Goal: Task Accomplishment & Management: Manage account settings

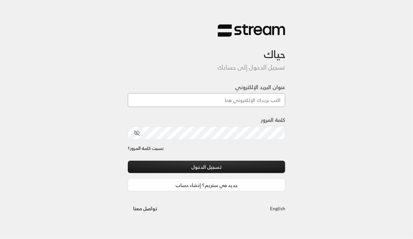
click at [232, 102] on input "عنوان البريد الإلكتروني" at bounding box center [207, 100] width 158 height 14
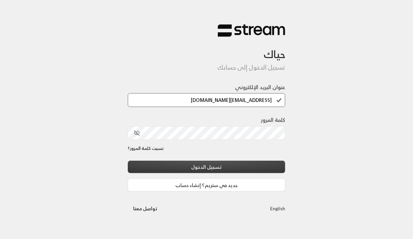
click at [212, 167] on button "تسجيل الدخول" at bounding box center [207, 166] width 158 height 12
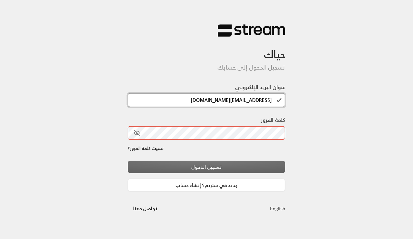
type input "[EMAIL_ADDRESS][DOMAIN_NAME]"
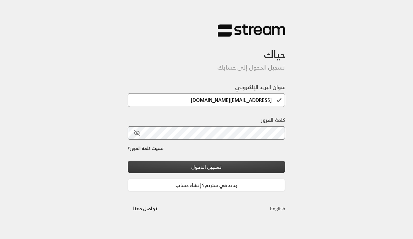
click at [217, 166] on button "تسجيل الدخول" at bounding box center [207, 166] width 158 height 12
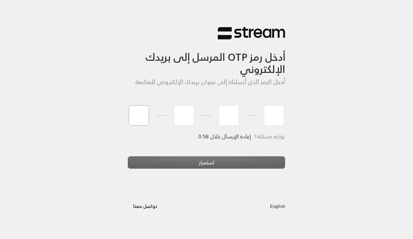
type input "1"
type input "2"
type input "3"
type input "4"
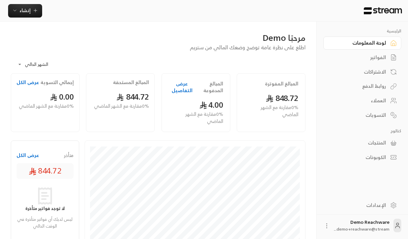
click at [372, 59] on div "الفواتير" at bounding box center [359, 57] width 54 height 7
